Goal: Navigation & Orientation: Find specific page/section

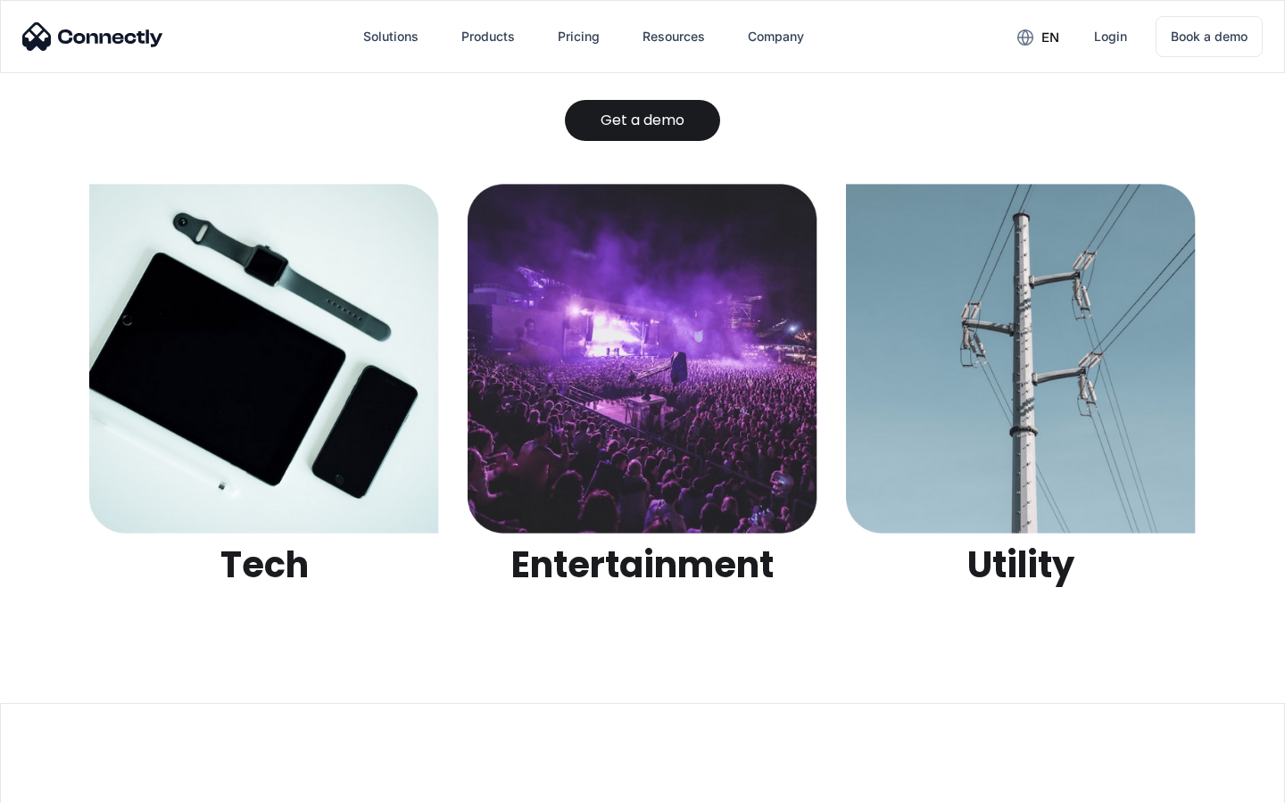
scroll to position [5629, 0]
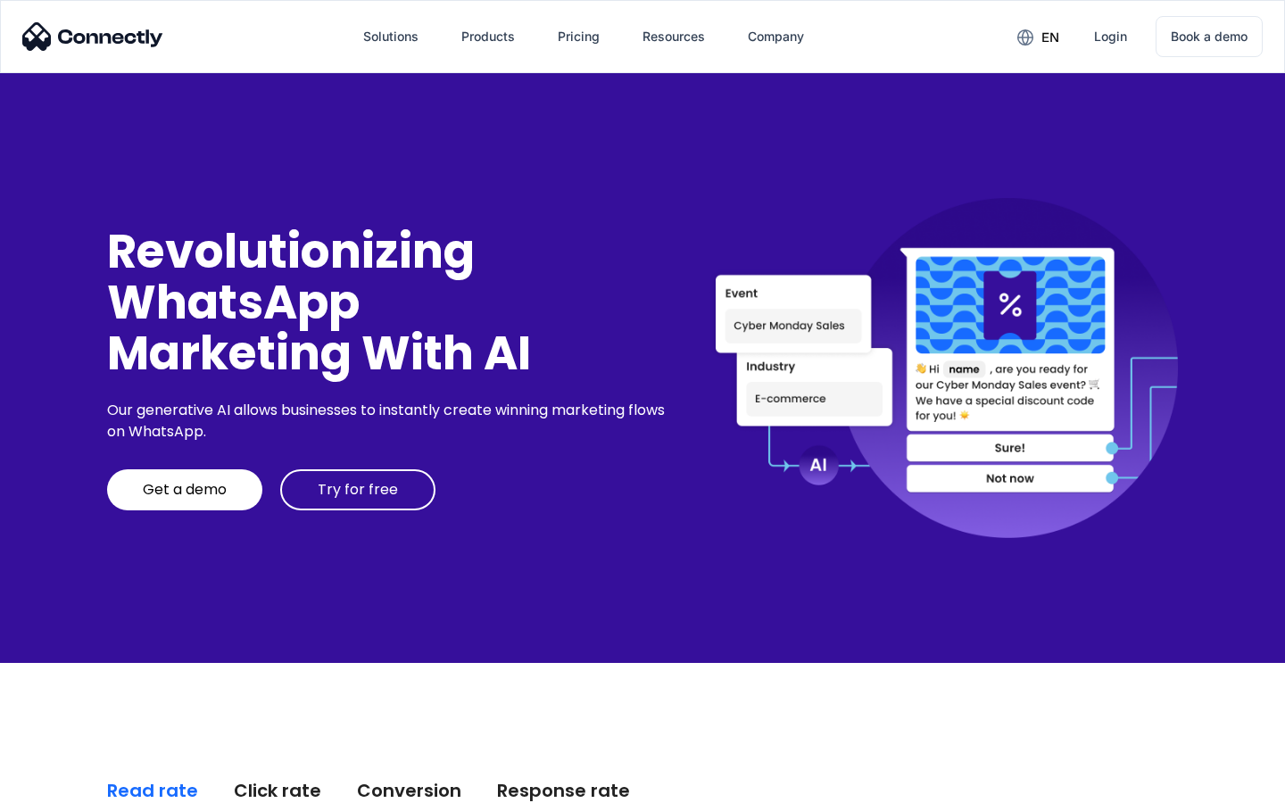
scroll to position [4543, 0]
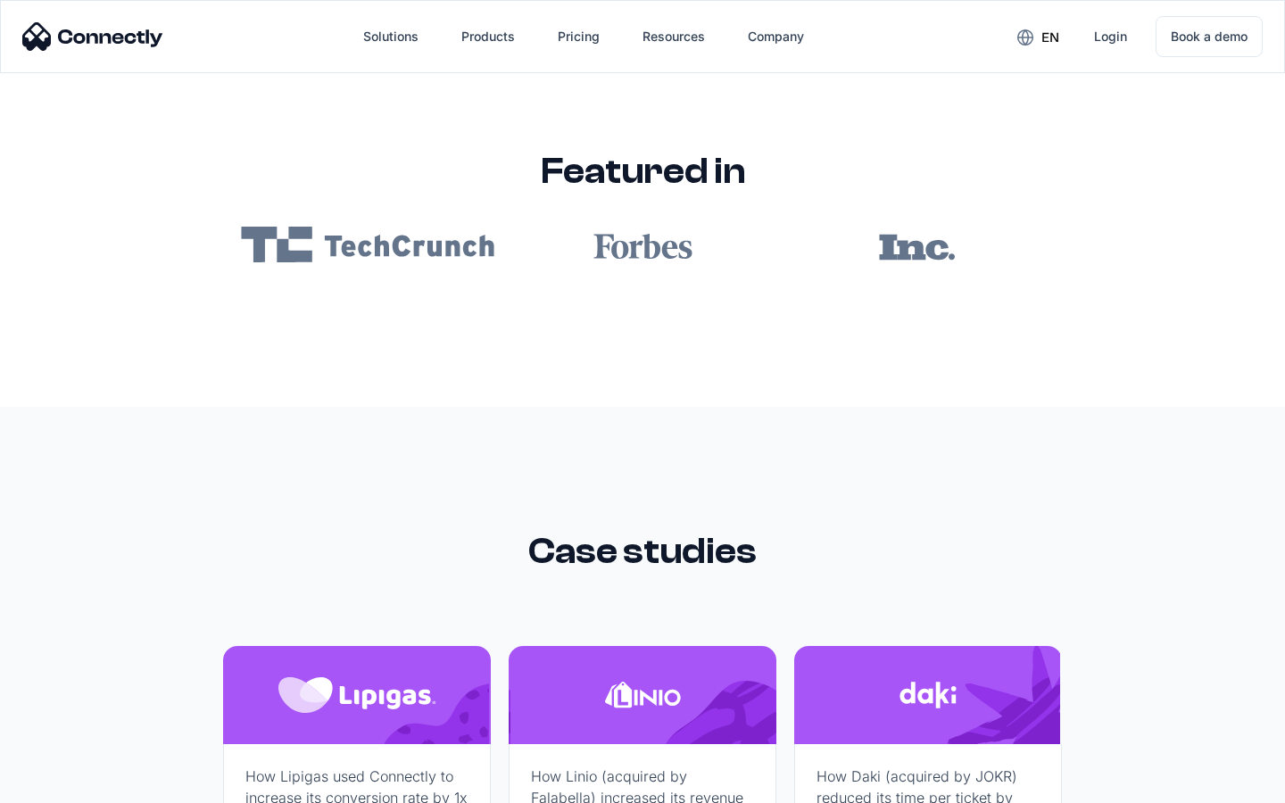
scroll to position [10685, 0]
